Goal: Navigation & Orientation: Find specific page/section

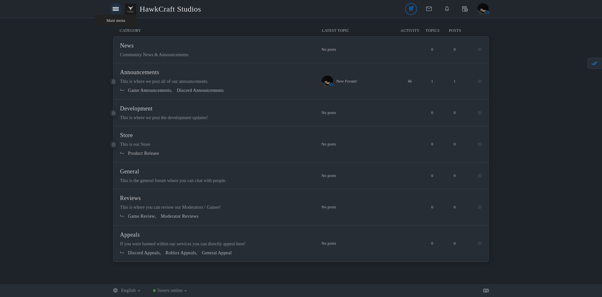
click at [113, 7] on icon at bounding box center [116, 8] width 6 height 5
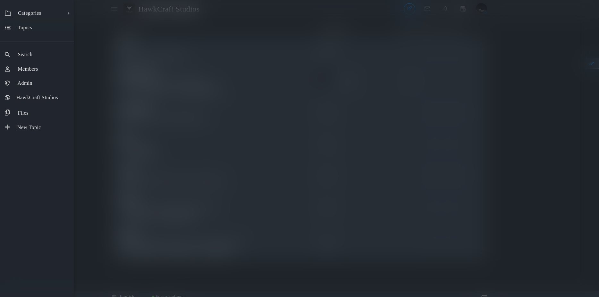
click at [36, 76] on ul "Categories All Categories Categories News Announcements Game Announcements Disc…" at bounding box center [37, 148] width 74 height 297
click at [38, 71] on span "Members" at bounding box center [28, 68] width 20 height 5
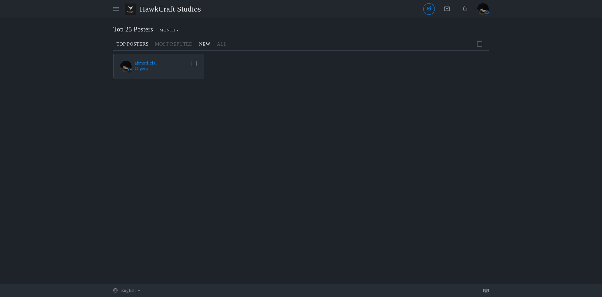
click at [196, 41] on link "New" at bounding box center [205, 44] width 18 height 11
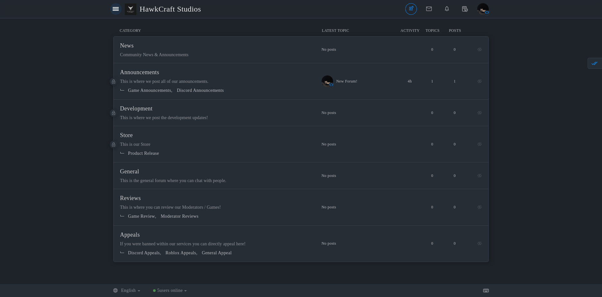
click at [114, 11] on icon at bounding box center [116, 8] width 6 height 5
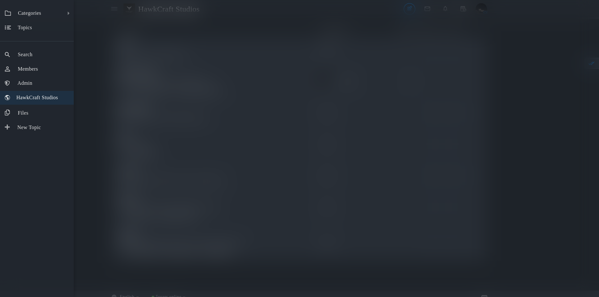
click at [41, 103] on link "HawkCraft Studios" at bounding box center [37, 98] width 74 height 14
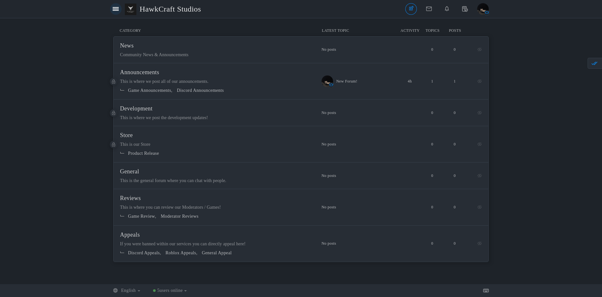
click at [116, 13] on link at bounding box center [116, 9] width 12 height 12
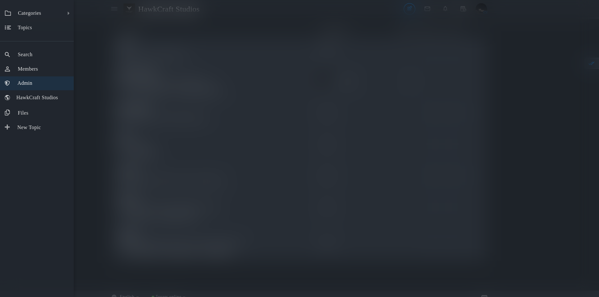
click at [41, 81] on link "Admin" at bounding box center [37, 83] width 74 height 14
